Goal: Task Accomplishment & Management: Manage account settings

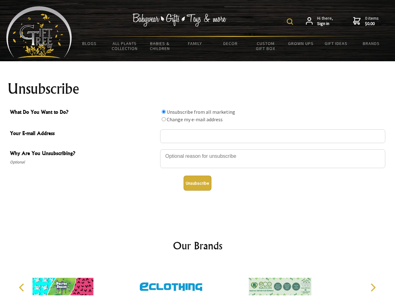
click at [291, 22] on img at bounding box center [290, 21] width 6 height 6
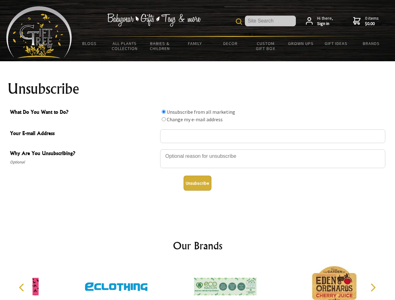
click at [198, 149] on div at bounding box center [272, 160] width 225 height 22
click at [164, 112] on input "What Do You Want to Do?" at bounding box center [164, 112] width 4 height 4
click at [164, 119] on input "What Do You Want to Do?" at bounding box center [164, 119] width 4 height 4
click at [197, 183] on button "Unsubscribe" at bounding box center [198, 183] width 28 height 15
radio input "true"
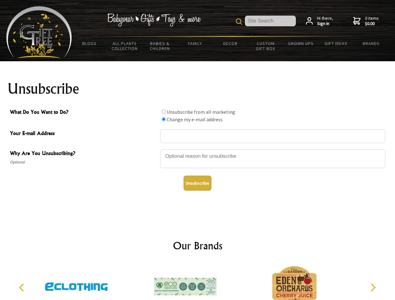
click at [198, 282] on img at bounding box center [185, 286] width 63 height 47
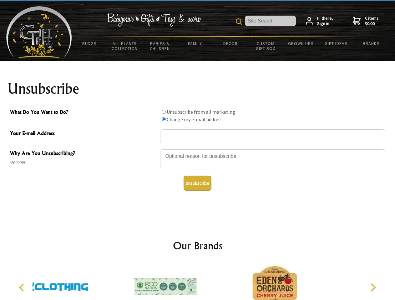
click at [23, 288] on icon "Previous" at bounding box center [22, 288] width 8 height 8
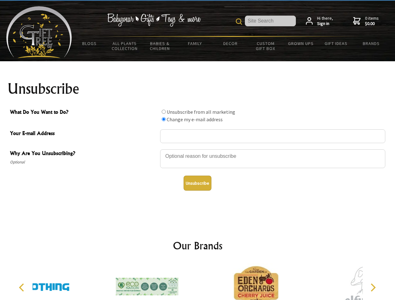
click at [373, 288] on icon "Next" at bounding box center [373, 288] width 8 height 8
